Goal: Navigation & Orientation: Find specific page/section

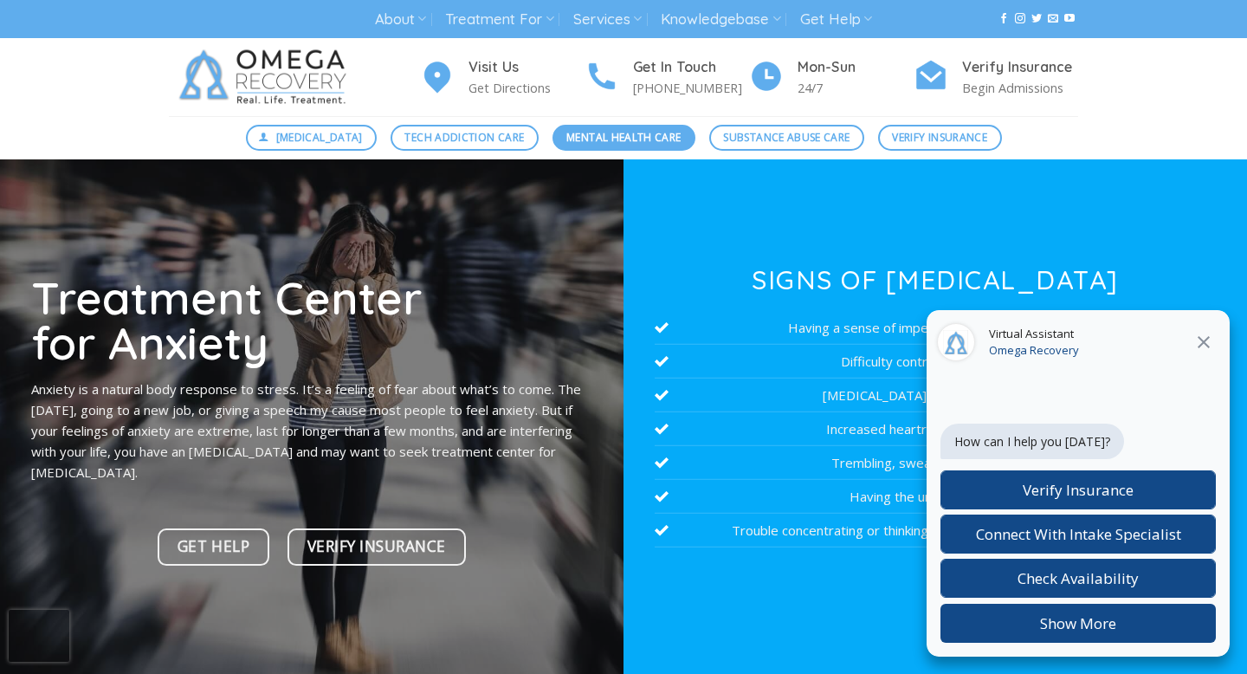
click at [605, 140] on span "Mental Health Care" at bounding box center [623, 137] width 114 height 16
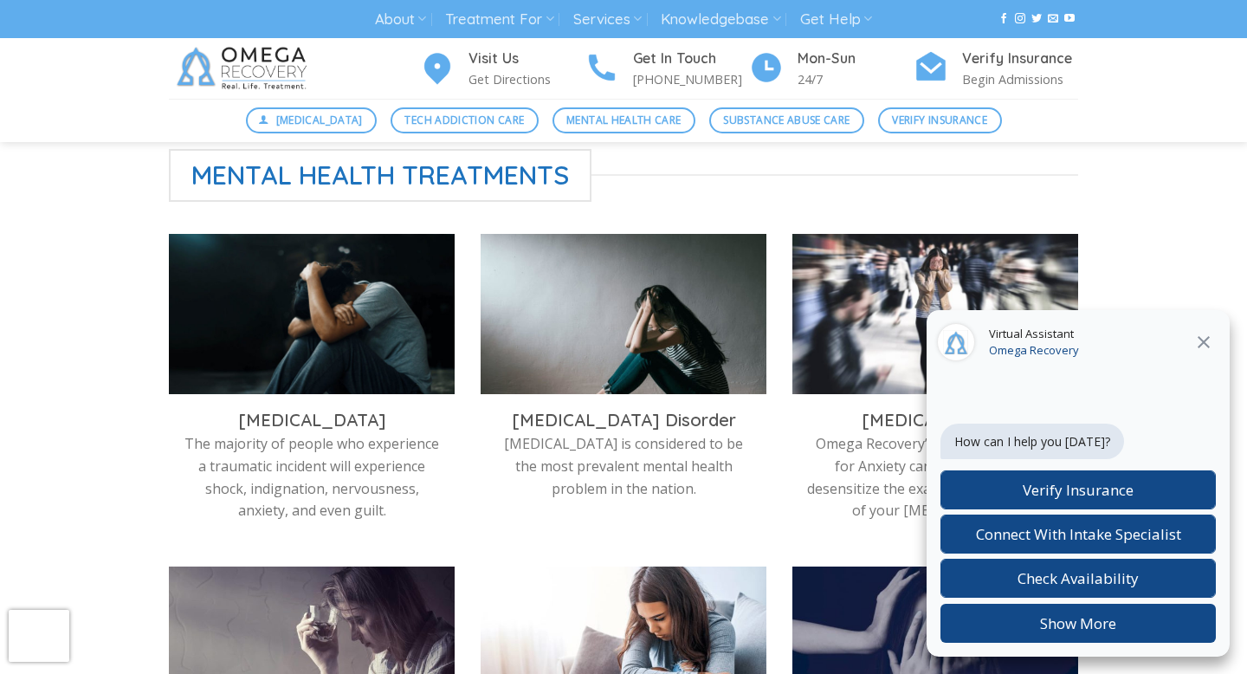
scroll to position [497, 0]
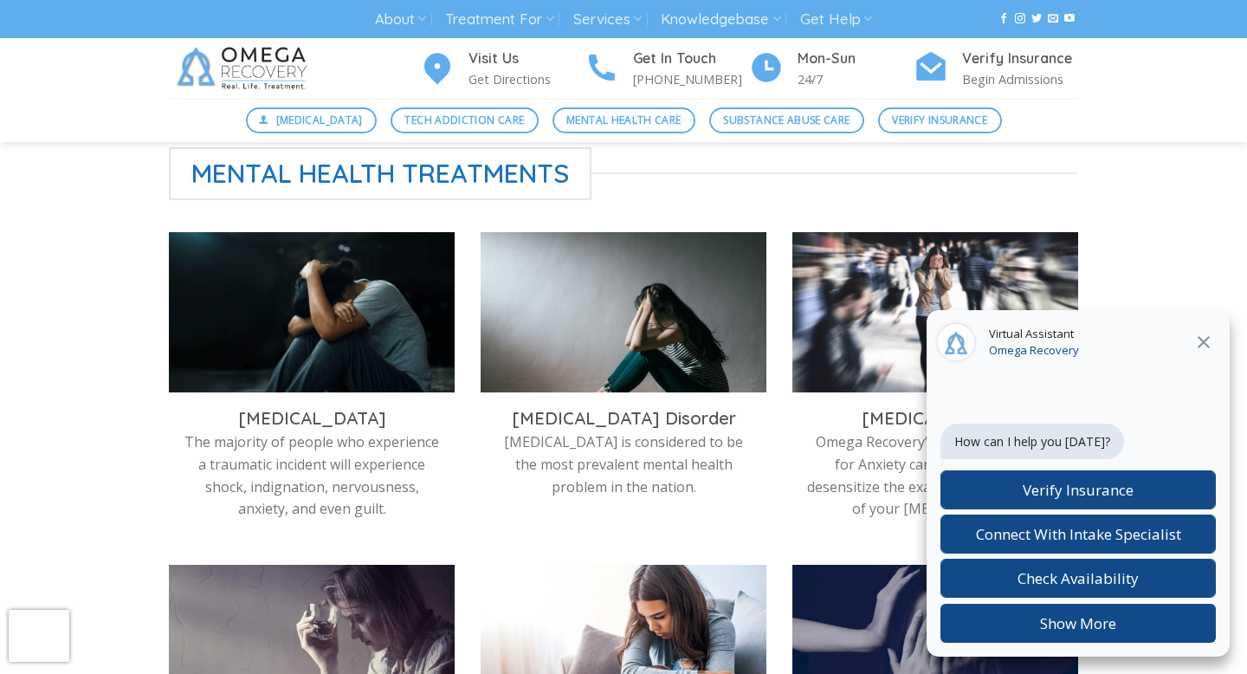
click at [1211, 345] on icon at bounding box center [1203, 342] width 21 height 21
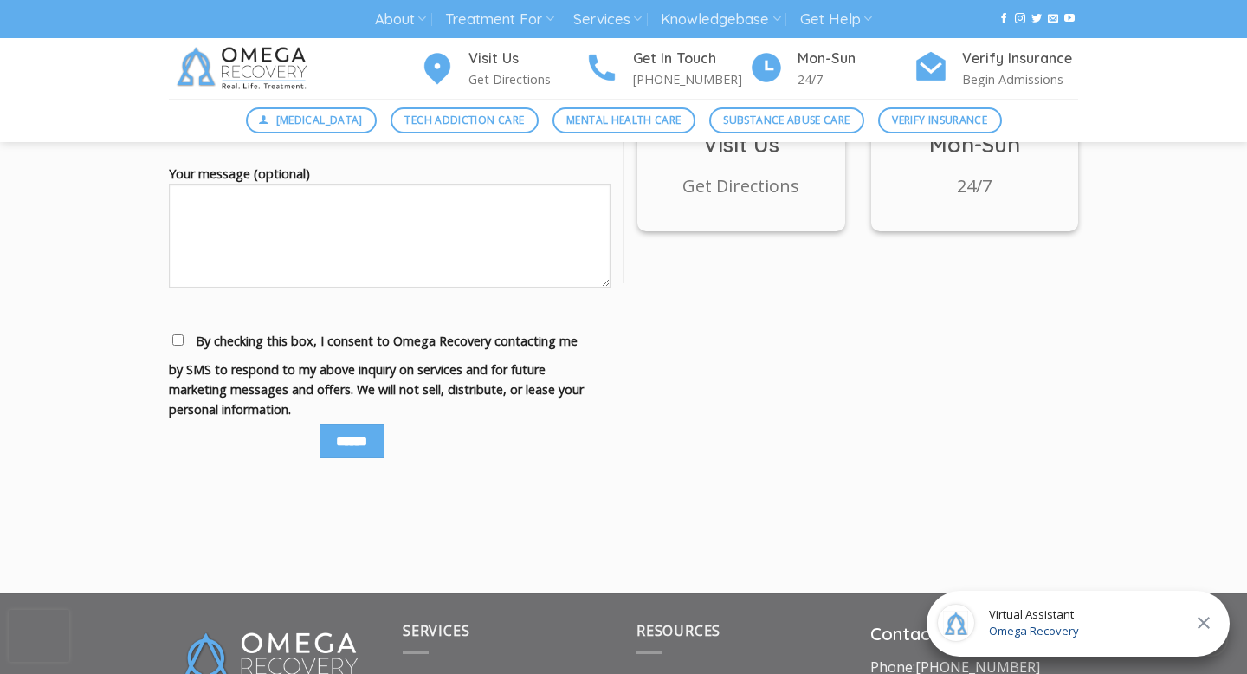
scroll to position [2399, 0]
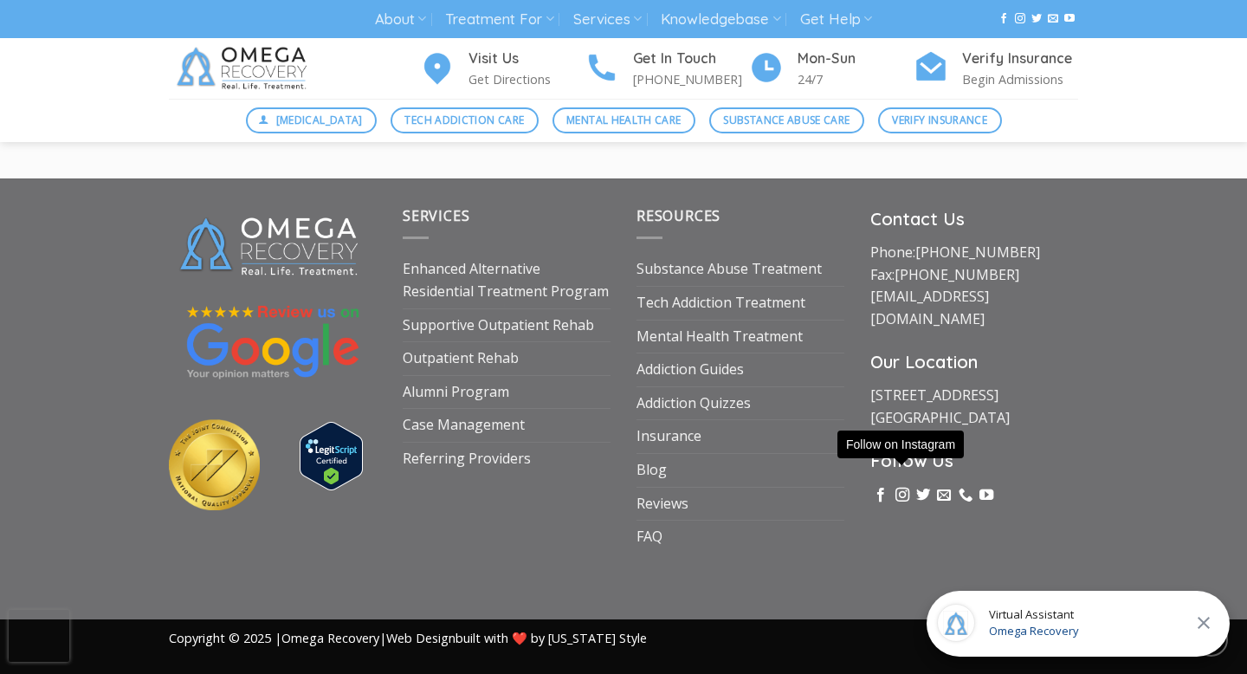
click at [901, 487] on icon "Follow on Instagram" at bounding box center [903, 495] width 14 height 17
